Goal: Use online tool/utility

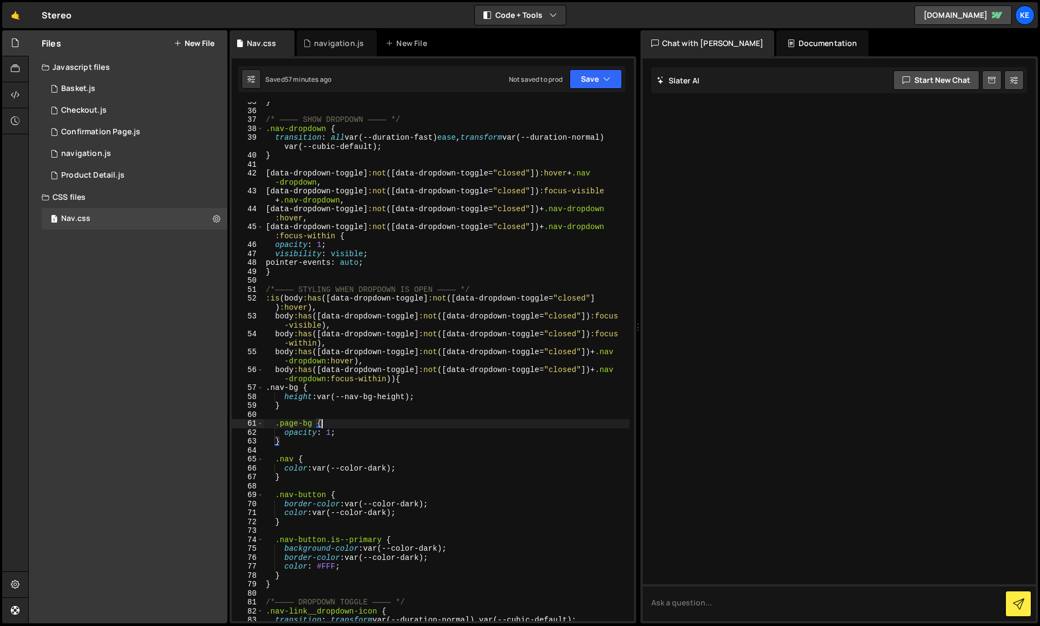
scroll to position [308, 0]
click at [427, 338] on div "} /* ———— SHOW DROPDOWN ———— */ .nav-dropdown { transition : all var(--duration…" at bounding box center [447, 365] width 366 height 537
type textarea "body:has([data-dropdown-toggle]:not([data-dropdown-toggle="closed"]):focus-with…"
click at [400, 285] on div "} /* ———— SHOW DROPDOWN ———— */ .nav-dropdown { transition : all var(--duration…" at bounding box center [447, 365] width 366 height 537
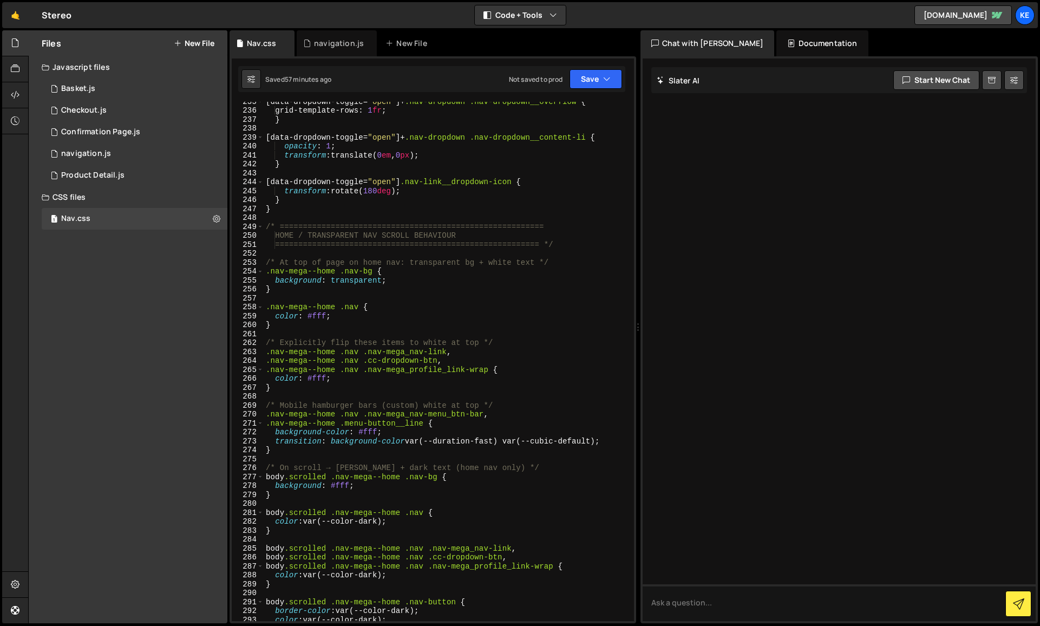
scroll to position [2320, 0]
click at [398, 239] on div "[ data-dropdown-toggle = " open " ]+ .nav-dropdown .nav-dropdown__overflow { gr…" at bounding box center [447, 364] width 366 height 537
click at [435, 261] on div "[ data-dropdown-toggle = " open " ]+ .nav-dropdown .nav-dropdown__overflow { gr…" at bounding box center [447, 364] width 366 height 537
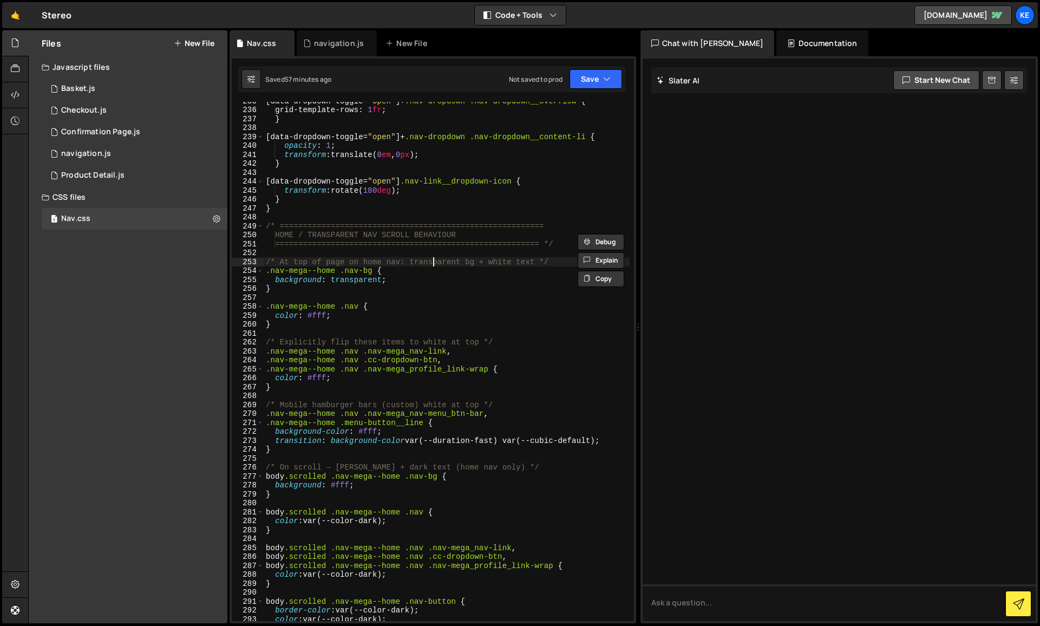
click at [435, 261] on div "[ data-dropdown-toggle = " open " ]+ .nav-dropdown .nav-dropdown__overflow { gr…" at bounding box center [447, 364] width 366 height 537
type textarea "/* At top of page on home nav: transparent bg + white text */ .nav-mega--home .…"
click at [454, 218] on div "[ data-dropdown-toggle = " open " ]+ .nav-dropdown .nav-dropdown__overflow { gr…" at bounding box center [447, 364] width 366 height 537
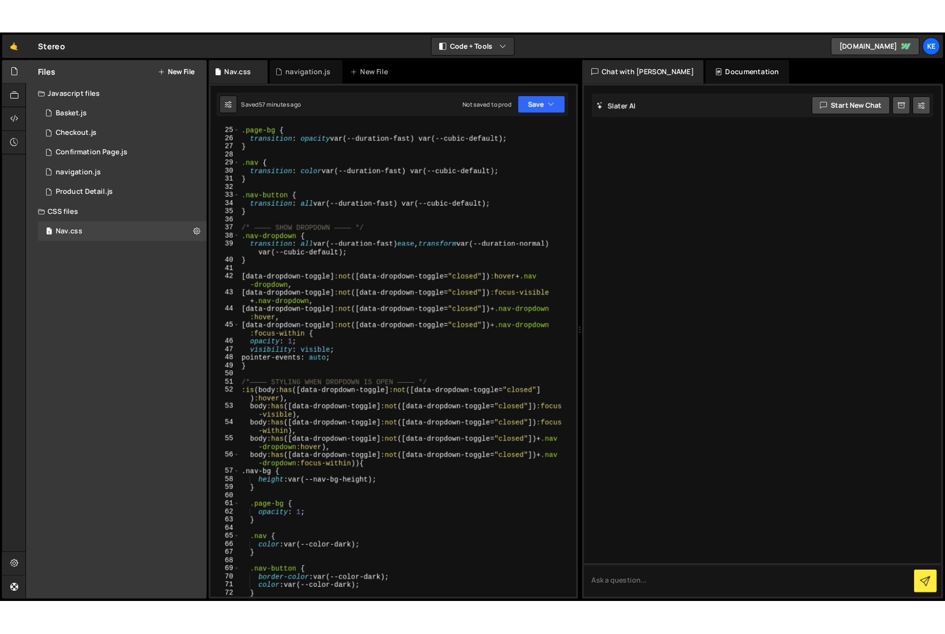
scroll to position [0, 0]
